Goal: Task Accomplishment & Management: Manage account settings

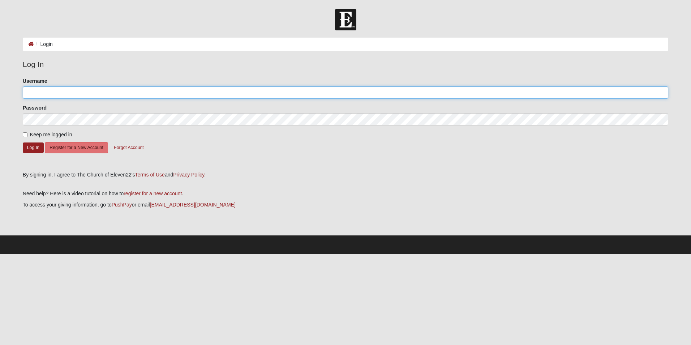
type input "New777Life"
click at [27, 134] on label "Keep me logged in" at bounding box center [47, 135] width 49 height 8
click at [27, 134] on input "Keep me logged in" at bounding box center [25, 134] width 5 height 5
checkbox input "true"
click at [34, 147] on button "Log In" at bounding box center [33, 147] width 21 height 10
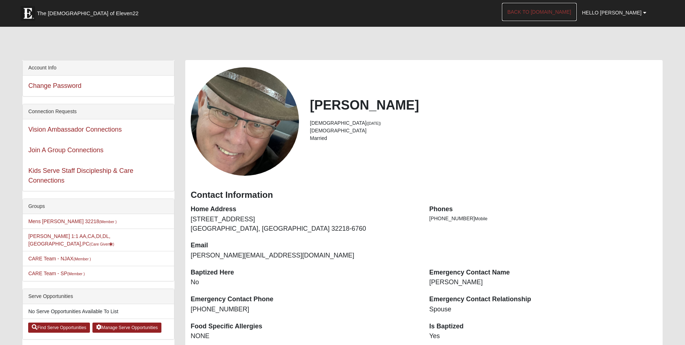
click at [565, 12] on link "Back to [DOMAIN_NAME]" at bounding box center [539, 12] width 75 height 18
